Goal: Find specific page/section: Find specific page/section

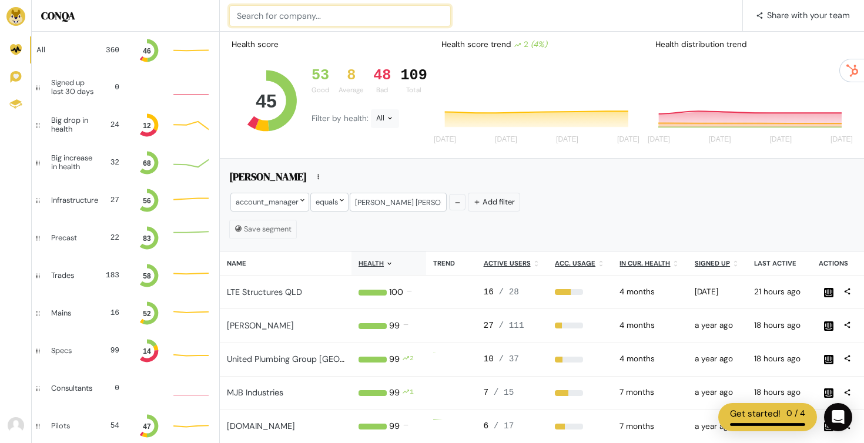
click at [306, 19] on input at bounding box center [340, 15] width 222 height 21
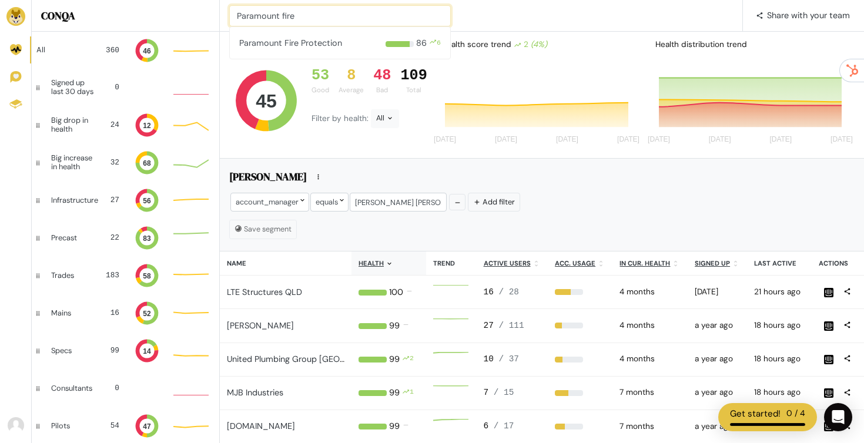
type input "Paramount fire"
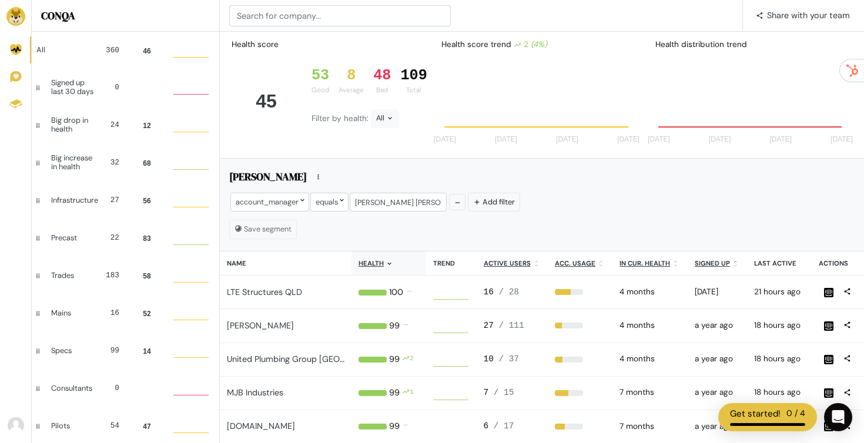
scroll to position [32, 35]
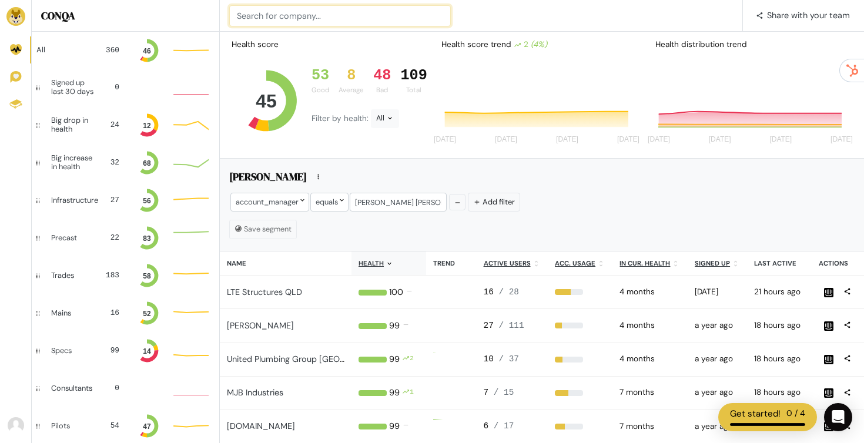
click at [335, 16] on input at bounding box center [340, 15] width 222 height 21
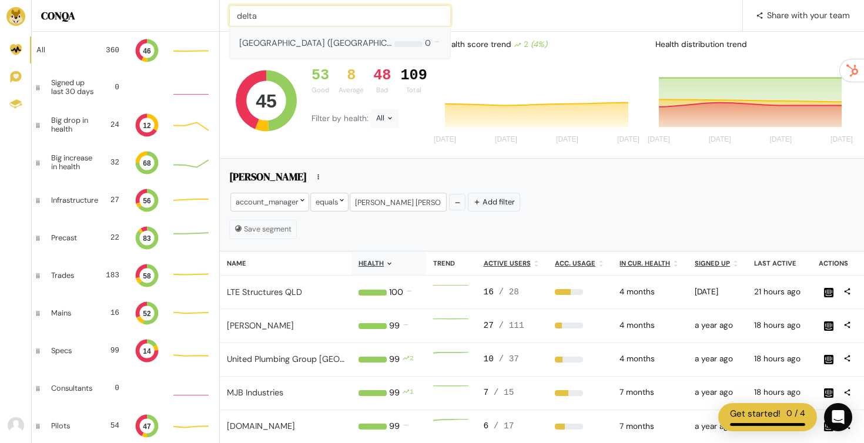
type input "delta"
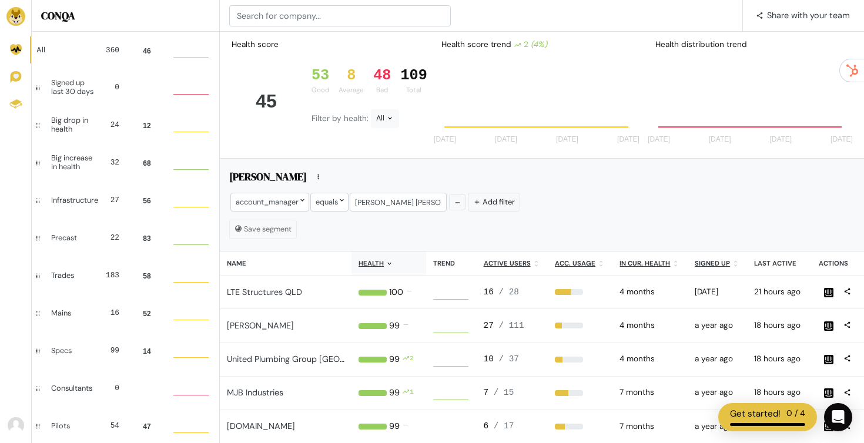
scroll to position [32, 35]
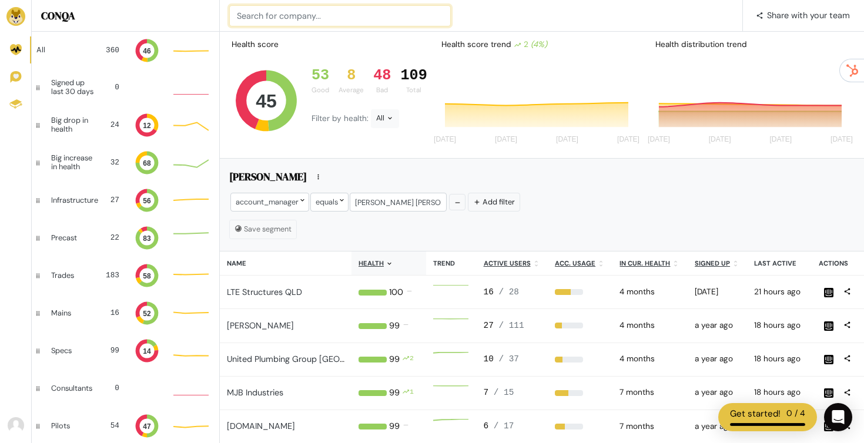
click at [331, 19] on input at bounding box center [340, 15] width 222 height 21
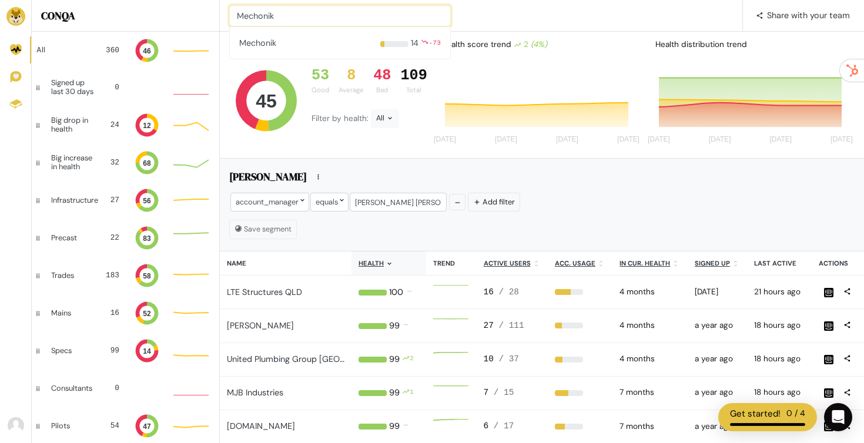
type input "Mechonik"
